Goal: Information Seeking & Learning: Learn about a topic

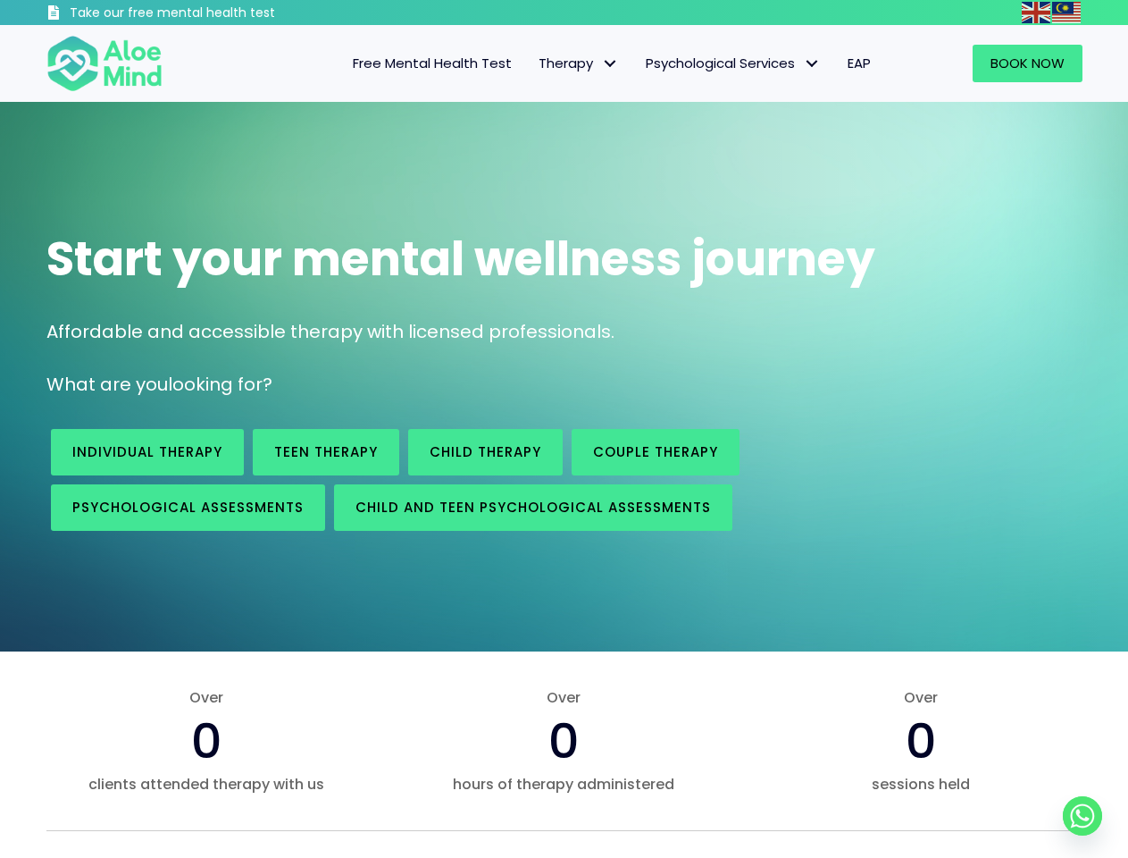
click at [564, 429] on div "Child Therapy" at bounding box center [486, 451] width 164 height 55
click at [1037, 12] on img at bounding box center [1036, 12] width 29 height 21
click at [1068, 12] on img at bounding box center [1067, 12] width 29 height 21
click at [575, 63] on span "Therapy" at bounding box center [579, 63] width 80 height 19
click at [732, 63] on span "Psychological Services" at bounding box center [733, 63] width 175 height 19
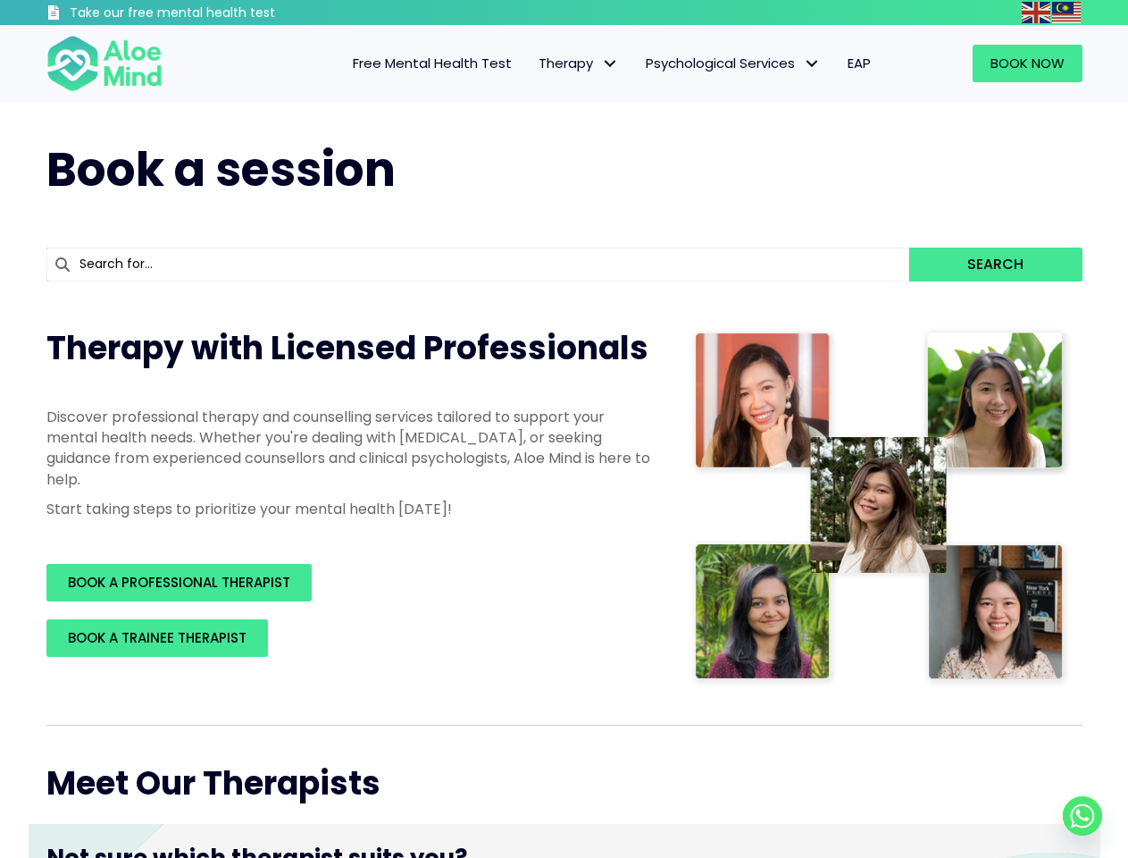
click at [564, 429] on p "Discover professional therapy and counselling services tailored to support your…" at bounding box center [350, 448] width 608 height 83
click at [1037, 12] on img at bounding box center [1036, 12] width 29 height 21
click at [1068, 12] on img at bounding box center [1067, 12] width 29 height 21
click at [575, 63] on span "Therapy" at bounding box center [579, 63] width 80 height 19
click at [732, 63] on span "Psychological Services" at bounding box center [733, 63] width 175 height 19
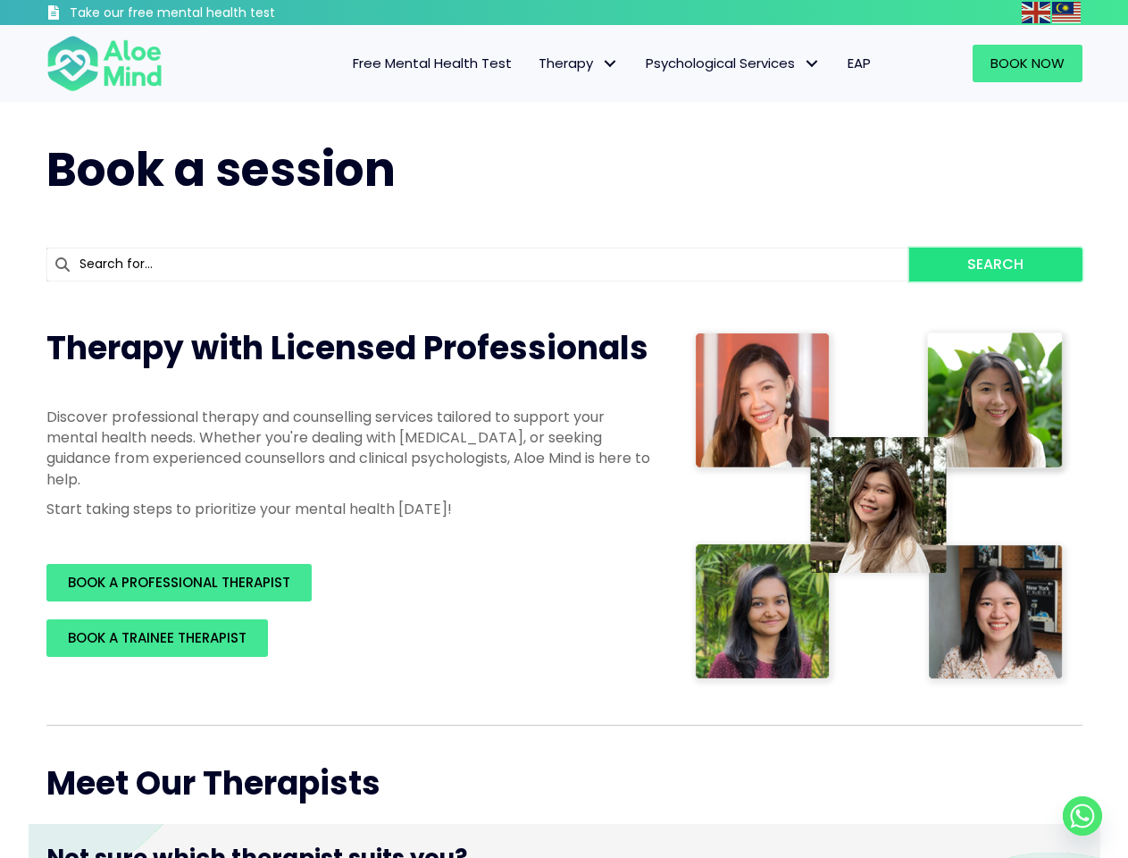
click at [995, 264] on button "Search" at bounding box center [996, 264] width 172 height 34
click at [564, 429] on p "Discover professional therapy and counselling services tailored to support your…" at bounding box center [350, 448] width 608 height 83
click at [1037, 12] on img at bounding box center [1036, 12] width 29 height 21
click at [1068, 12] on img at bounding box center [1067, 12] width 29 height 21
click at [575, 63] on span "Therapy" at bounding box center [579, 63] width 80 height 19
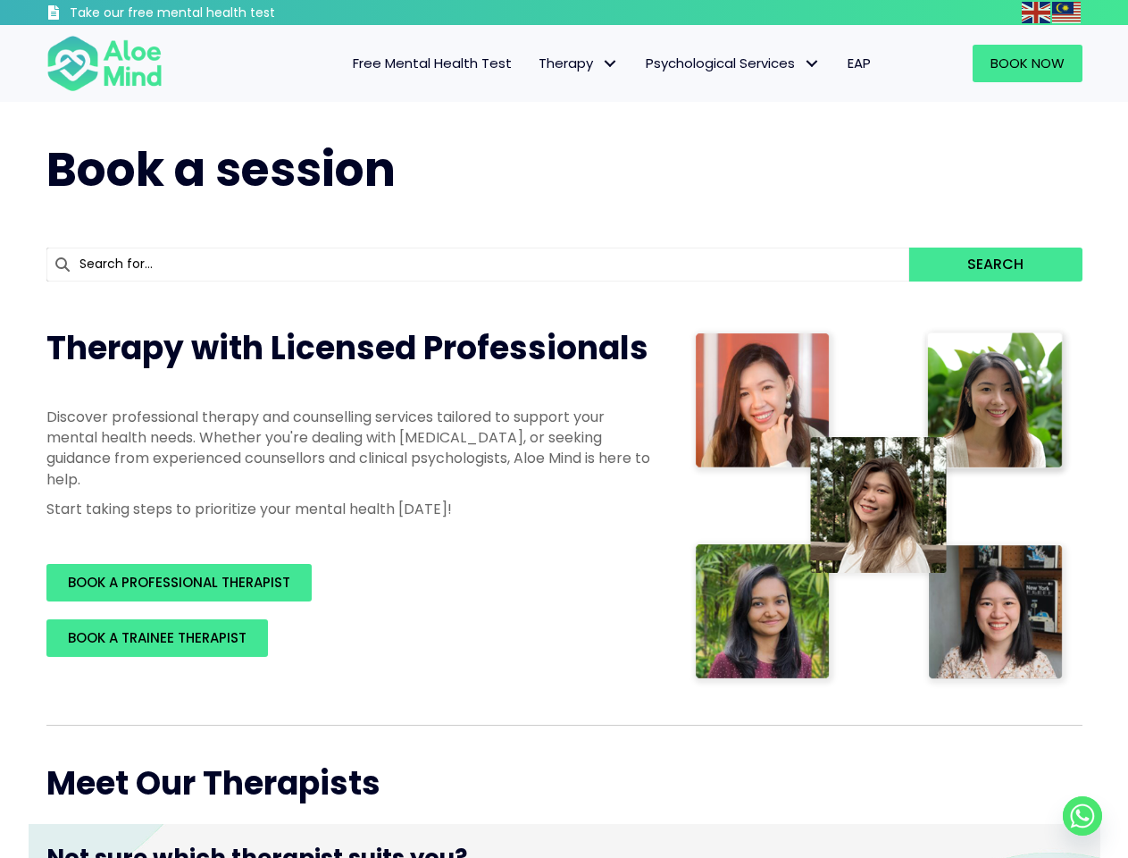
click at [732, 63] on span "Psychological Services" at bounding box center [733, 63] width 175 height 19
click at [995, 264] on button "Search" at bounding box center [996, 264] width 172 height 34
